Goal: Navigation & Orientation: Find specific page/section

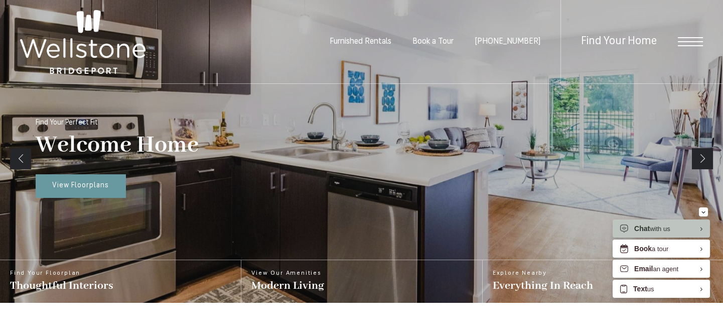
scroll to position [136, 0]
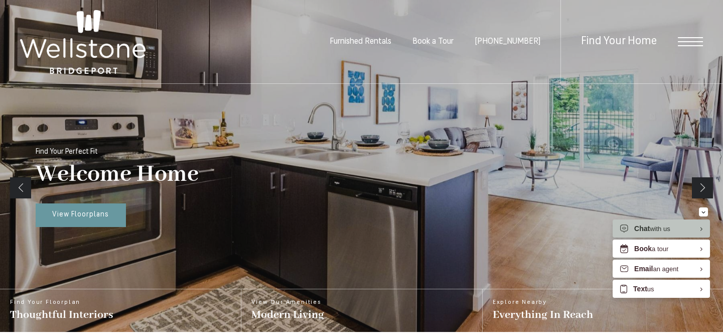
click at [669, 39] on div "Find Your Home" at bounding box center [631, 42] width 143 height 84
click at [684, 42] on span "Open Menu" at bounding box center [690, 41] width 25 height 1
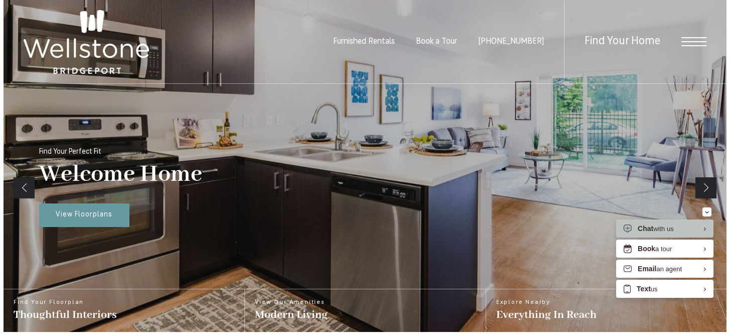
scroll to position [0, 0]
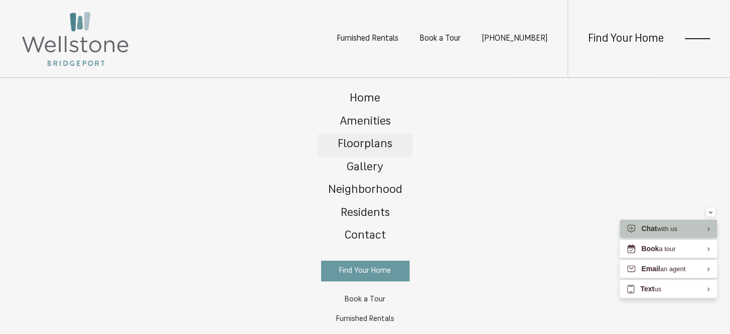
click at [372, 138] on span "Floorplans" at bounding box center [365, 144] width 55 height 12
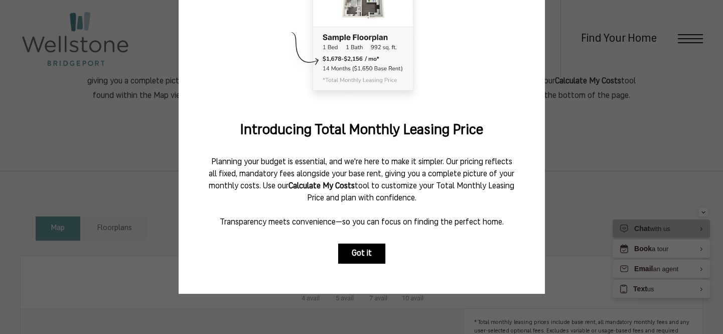
scroll to position [362, 0]
click at [362, 243] on button "Got it" at bounding box center [361, 253] width 47 height 20
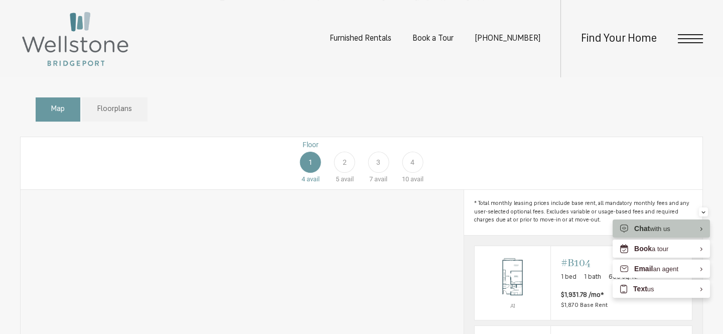
scroll to position [544, 0]
